Goal: Task Accomplishment & Management: Complete application form

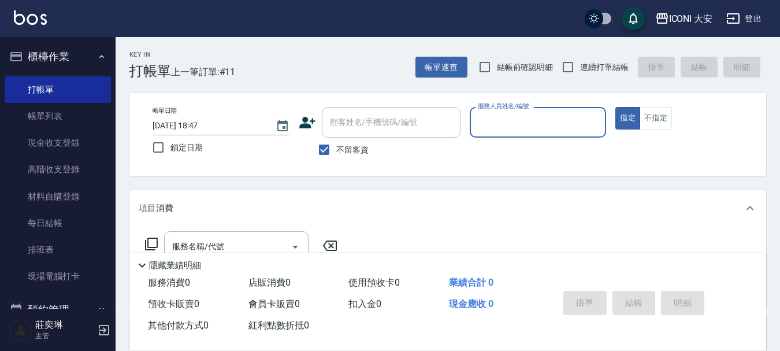
click at [509, 129] on input "服務人員姓名/編號" at bounding box center [538, 122] width 126 height 20
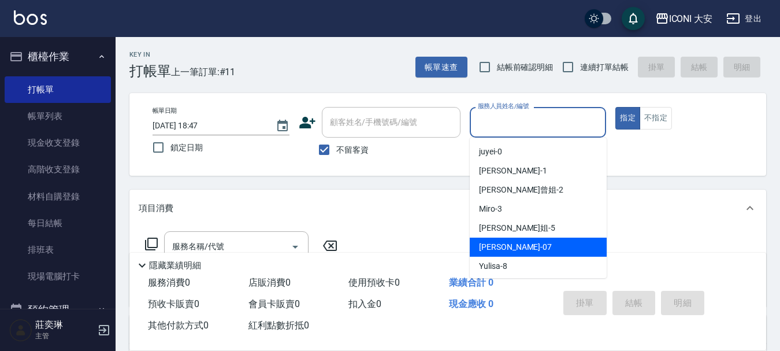
click at [531, 253] on div "[PERSON_NAME] -07" at bounding box center [538, 246] width 137 height 19
type input "[PERSON_NAME]-07"
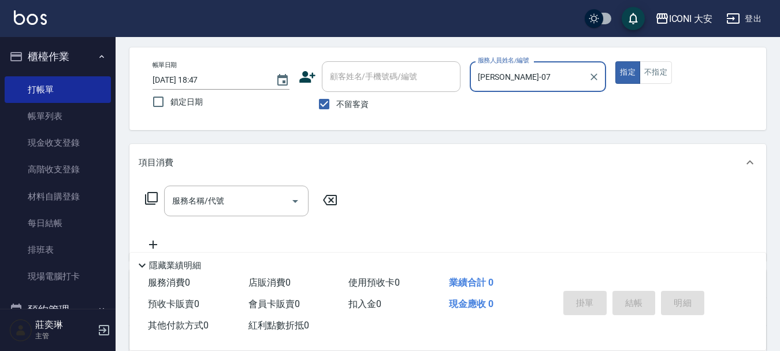
scroll to position [116, 0]
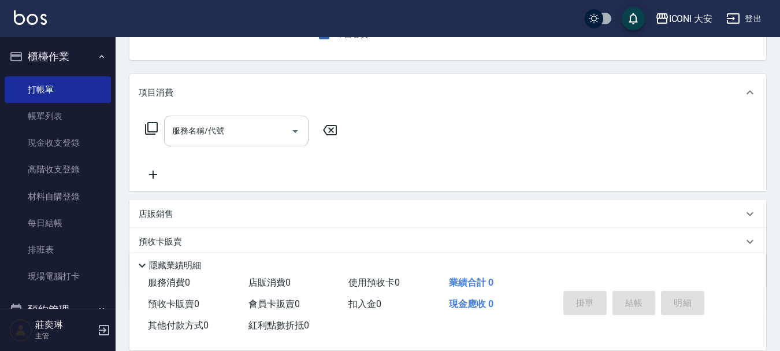
click at [226, 128] on input "服務名稱/代號" at bounding box center [227, 131] width 117 height 20
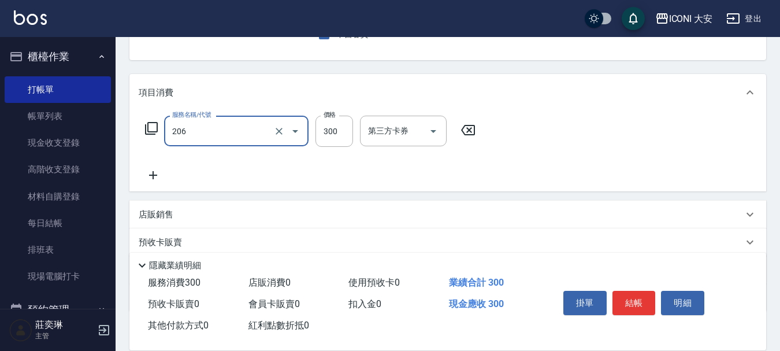
type input "洗髮(206)"
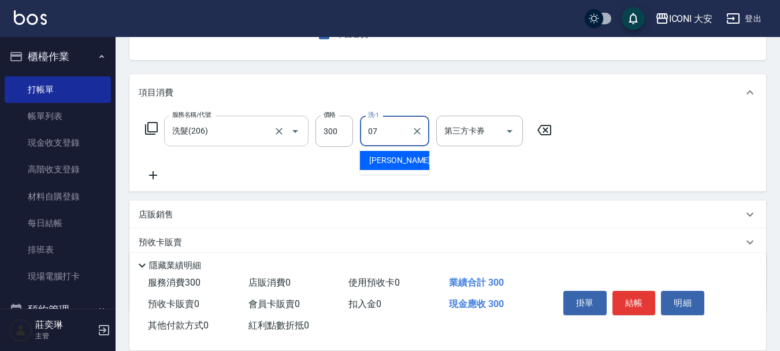
type input "[PERSON_NAME]-07"
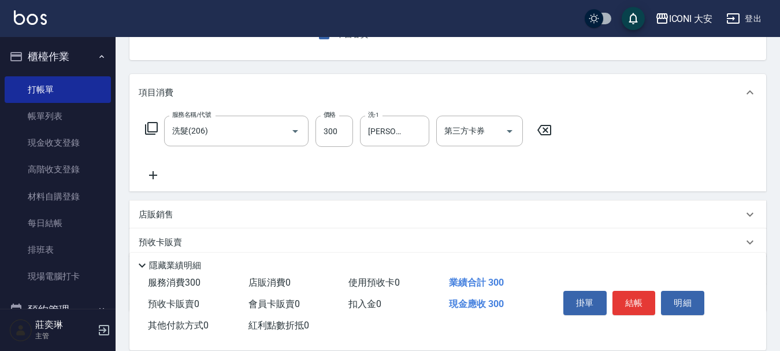
click at [155, 176] on icon at bounding box center [153, 175] width 29 height 14
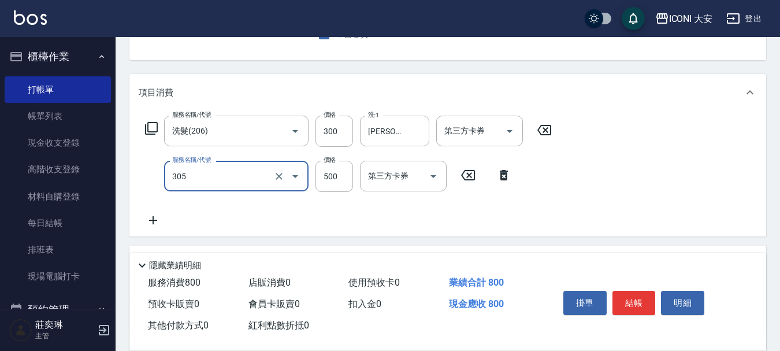
type input "剪髮(305)"
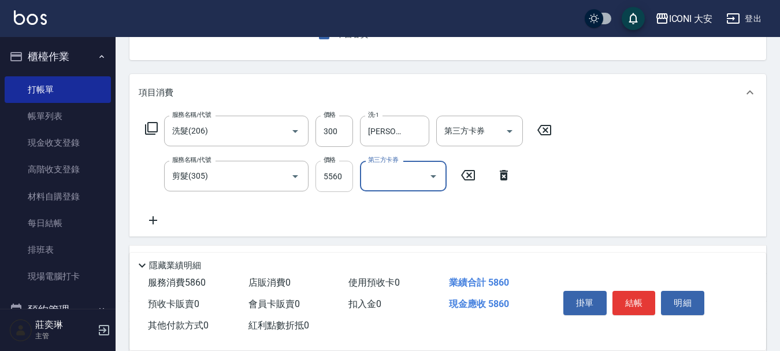
click at [326, 174] on input "5560" at bounding box center [334, 176] width 38 height 31
type input "560"
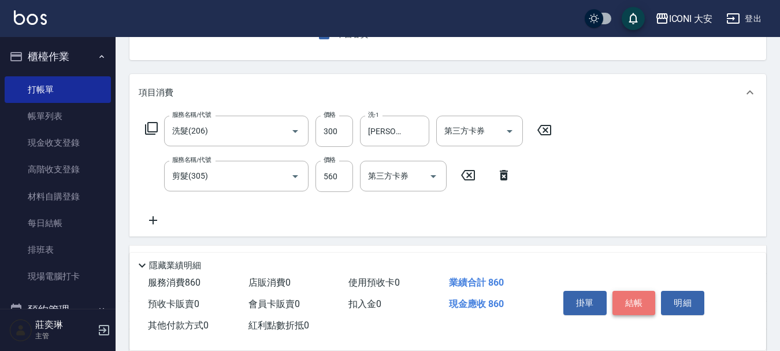
click at [635, 296] on button "結帳" at bounding box center [633, 302] width 43 height 24
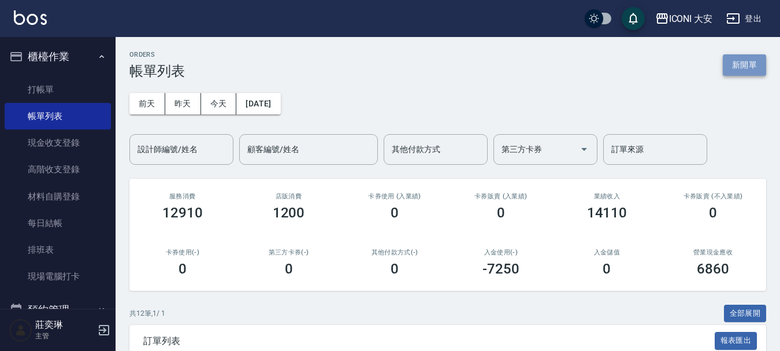
click at [745, 66] on button "新開單" at bounding box center [743, 64] width 43 height 21
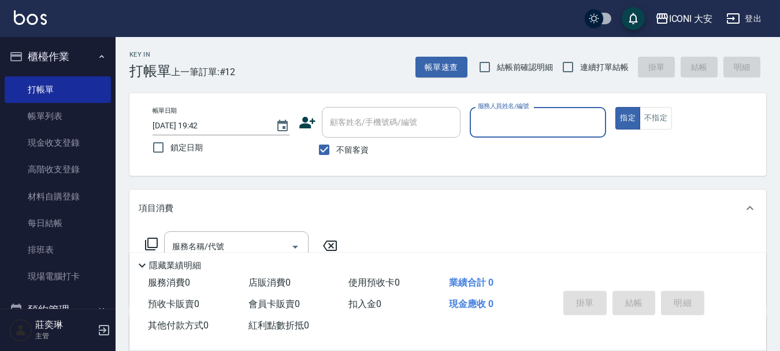
click at [524, 133] on div "服務人員姓名/編號" at bounding box center [538, 122] width 137 height 31
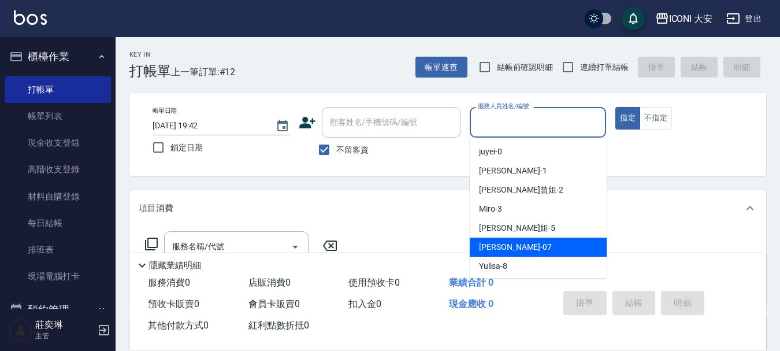
click at [496, 253] on div "[PERSON_NAME] -07" at bounding box center [538, 246] width 137 height 19
type input "[PERSON_NAME]-07"
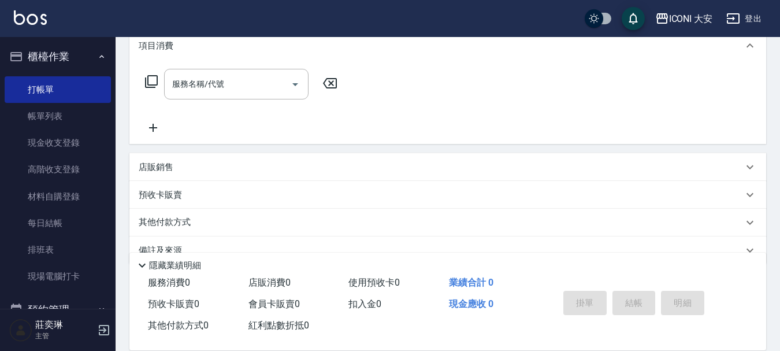
scroll to position [173, 0]
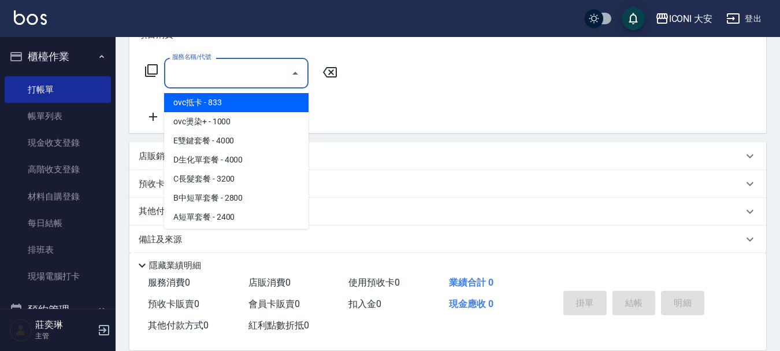
click at [241, 76] on input "服務名稱/代號" at bounding box center [227, 73] width 117 height 20
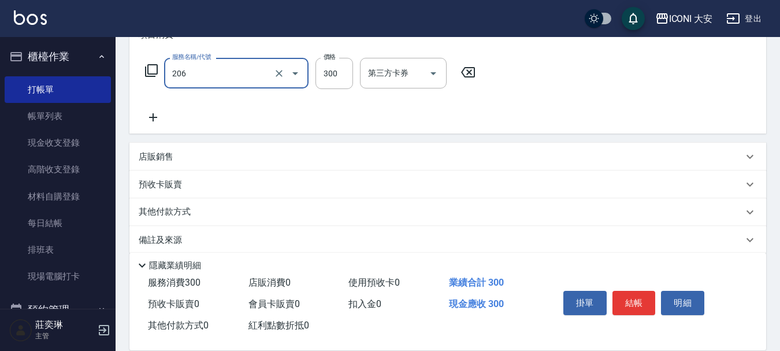
type input "洗髮(206)"
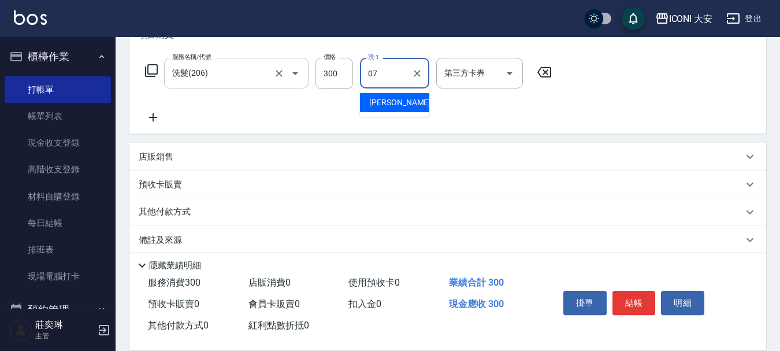
type input "[PERSON_NAME]-07"
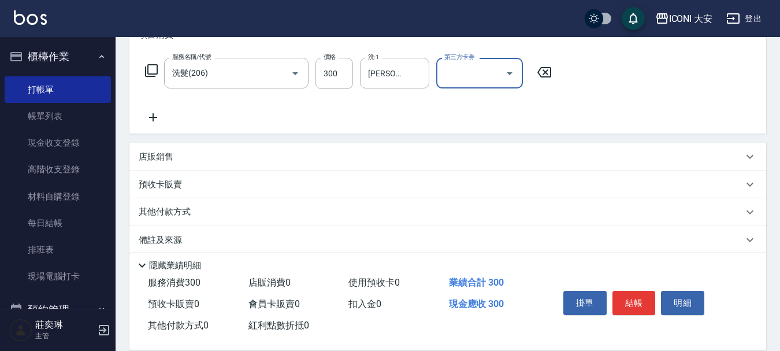
click at [152, 113] on icon at bounding box center [153, 117] width 29 height 14
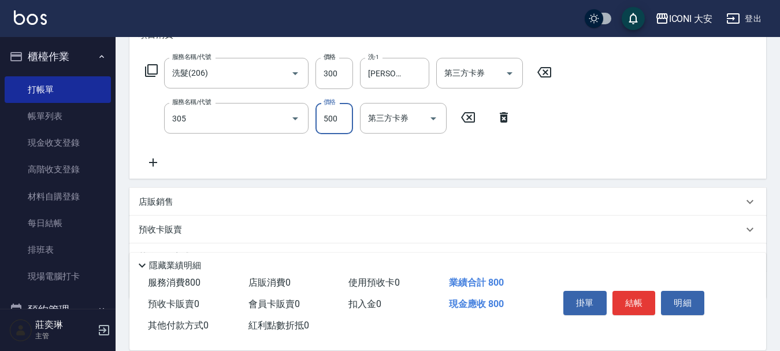
type input "剪髮(305)"
type input "700"
click at [643, 304] on button "結帳" at bounding box center [633, 302] width 43 height 24
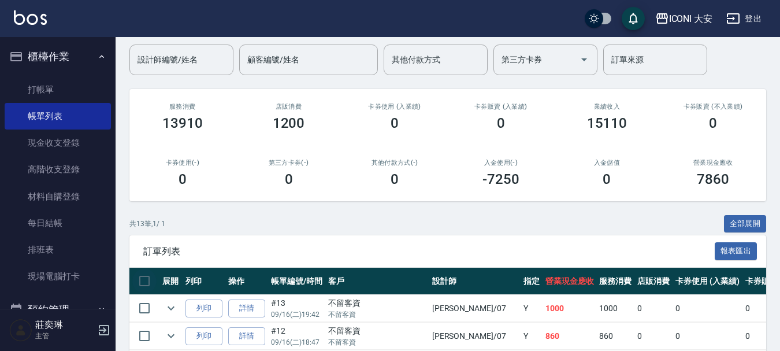
scroll to position [289, 0]
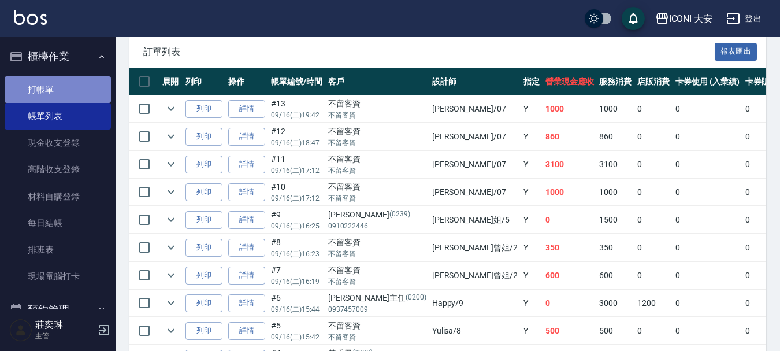
click at [65, 84] on link "打帳單" at bounding box center [58, 89] width 106 height 27
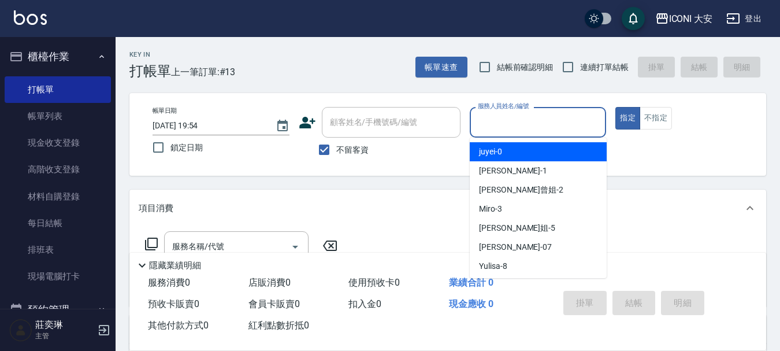
click at [506, 120] on input "服務人員姓名/編號" at bounding box center [538, 122] width 126 height 20
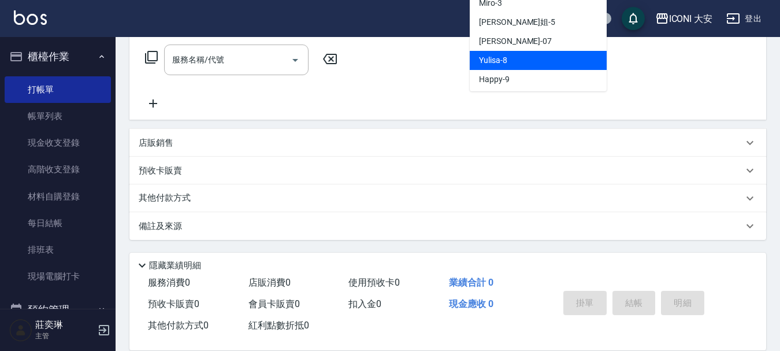
scroll to position [21, 0]
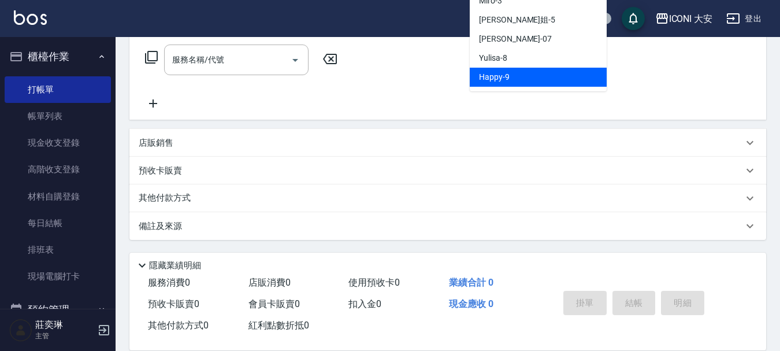
click at [503, 81] on span "Happy -9" at bounding box center [494, 77] width 31 height 12
type input "Happy-9"
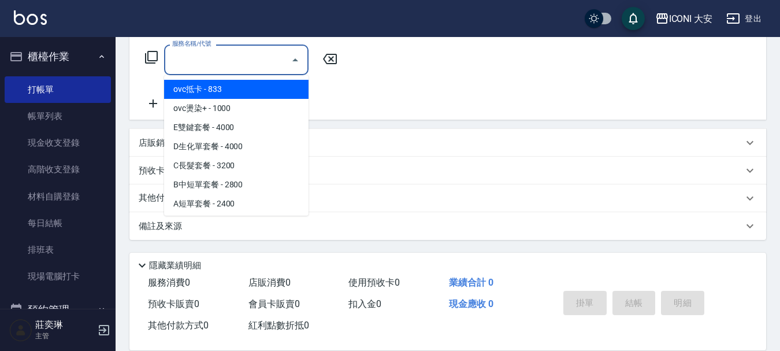
click at [229, 58] on input "服務名稱/代號" at bounding box center [227, 60] width 117 height 20
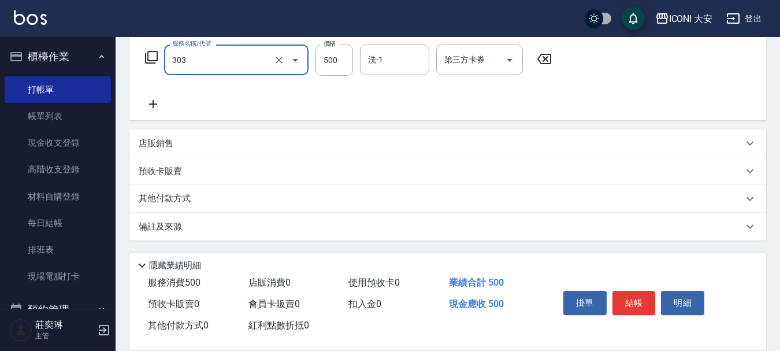
type input "洗+剪優惠(303)"
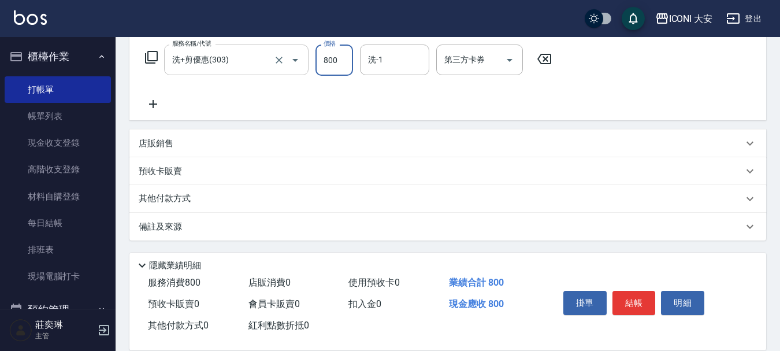
type input "800"
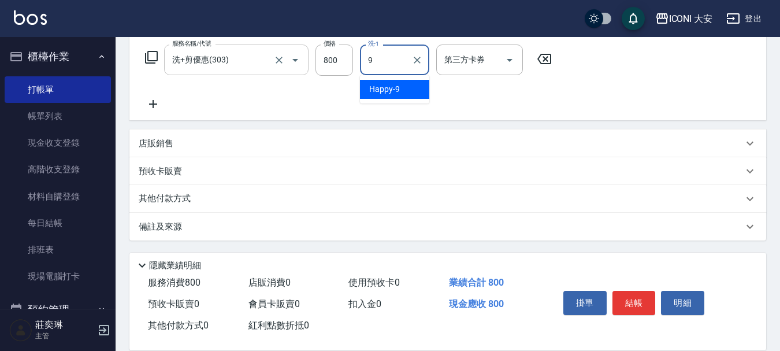
type input "Happy-9"
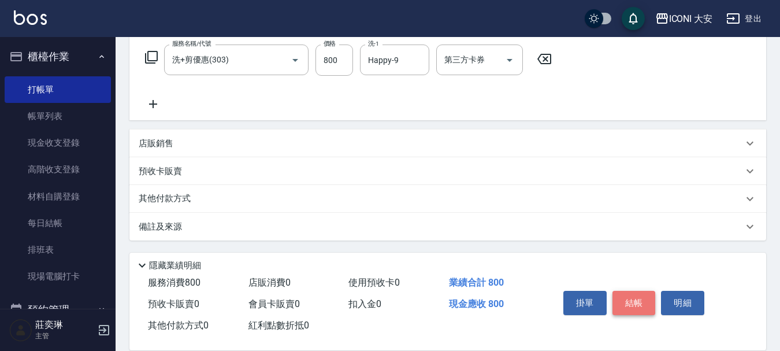
click at [639, 297] on button "結帳" at bounding box center [633, 302] width 43 height 24
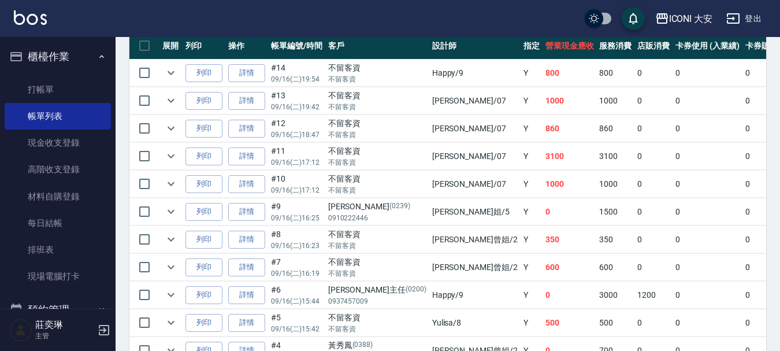
scroll to position [347, 0]
